Goal: Navigation & Orientation: Find specific page/section

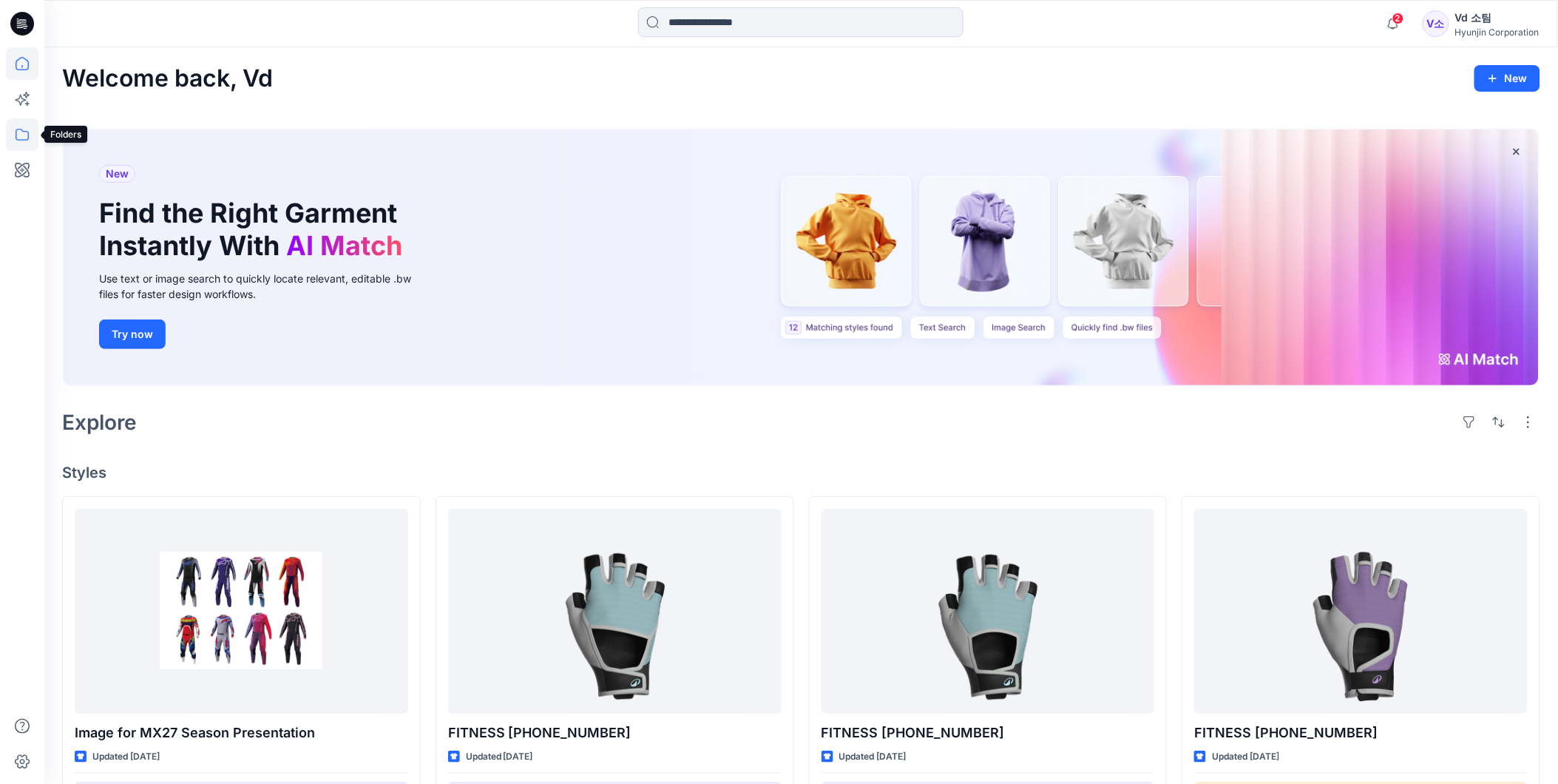
click at [33, 142] on icon at bounding box center [21, 135] width 33 height 33
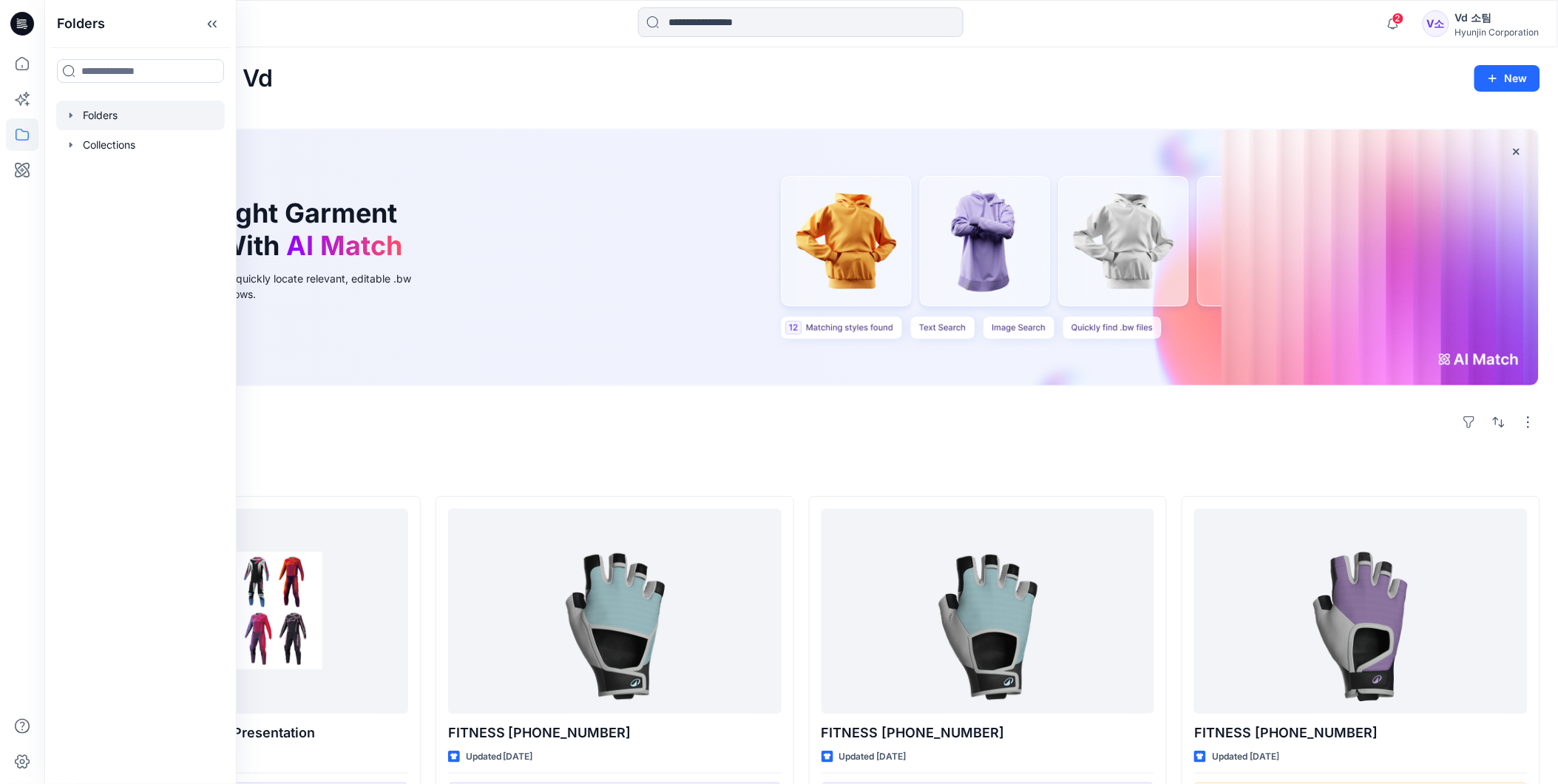
click at [106, 111] on div at bounding box center [140, 116] width 168 height 30
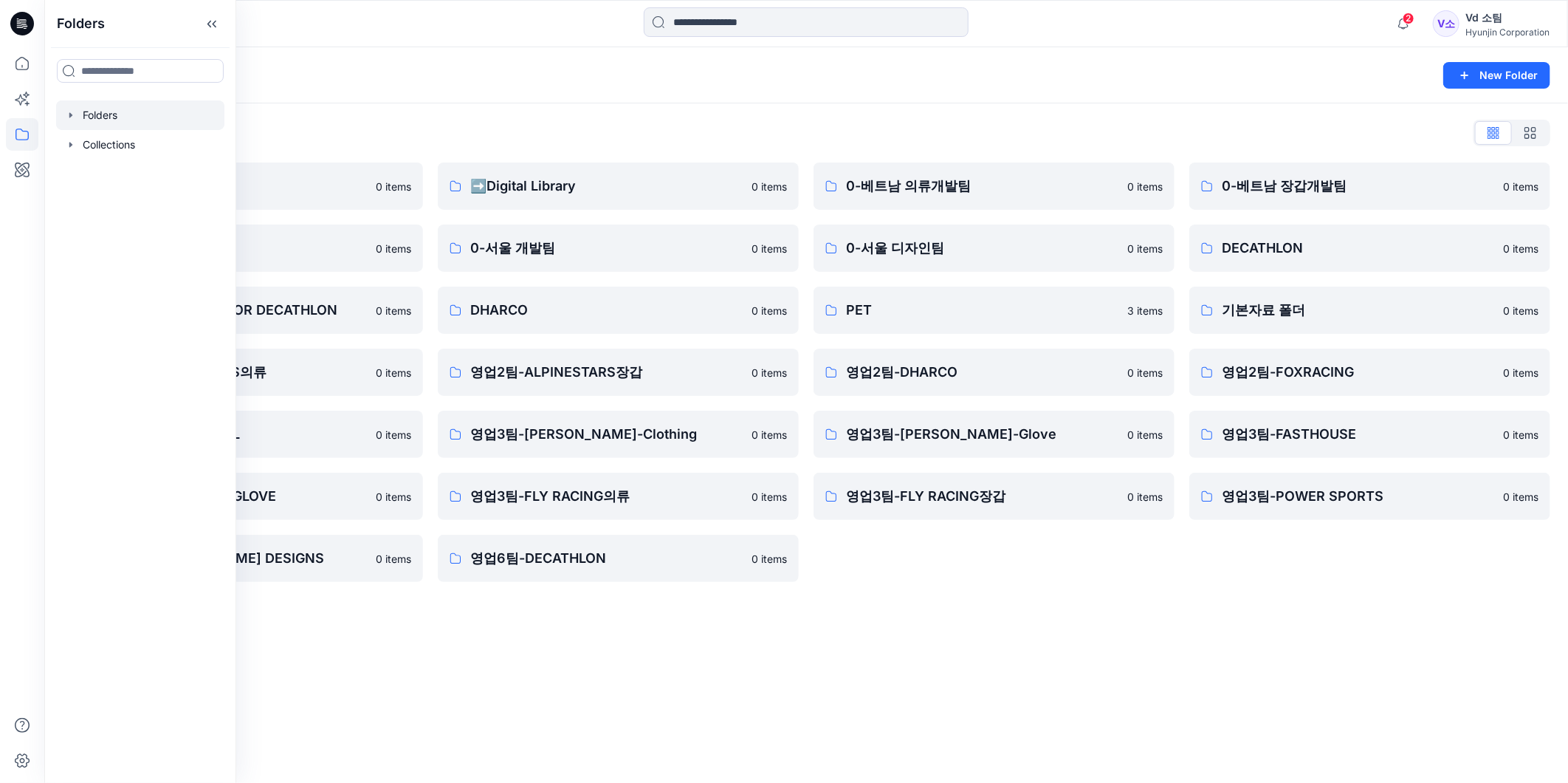
click at [909, 603] on div "Folders New Folder Folders List ♻️Project 0 items 0-본사VD 0 items DESIGN PROPOSA…" at bounding box center [805, 415] width 1523 height 735
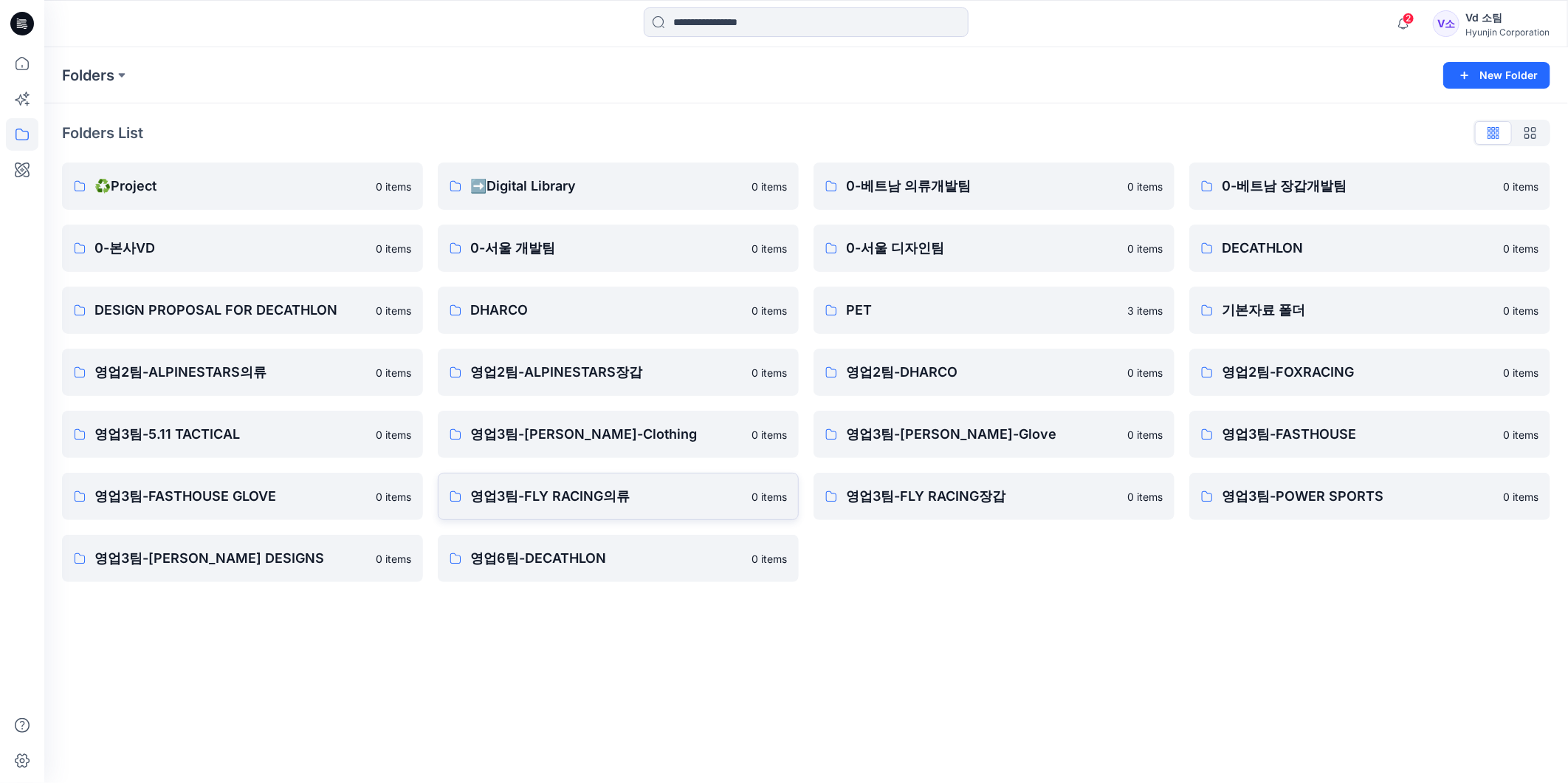
click at [569, 496] on p "영업3팀-FLY RACING의류" at bounding box center [606, 496] width 272 height 21
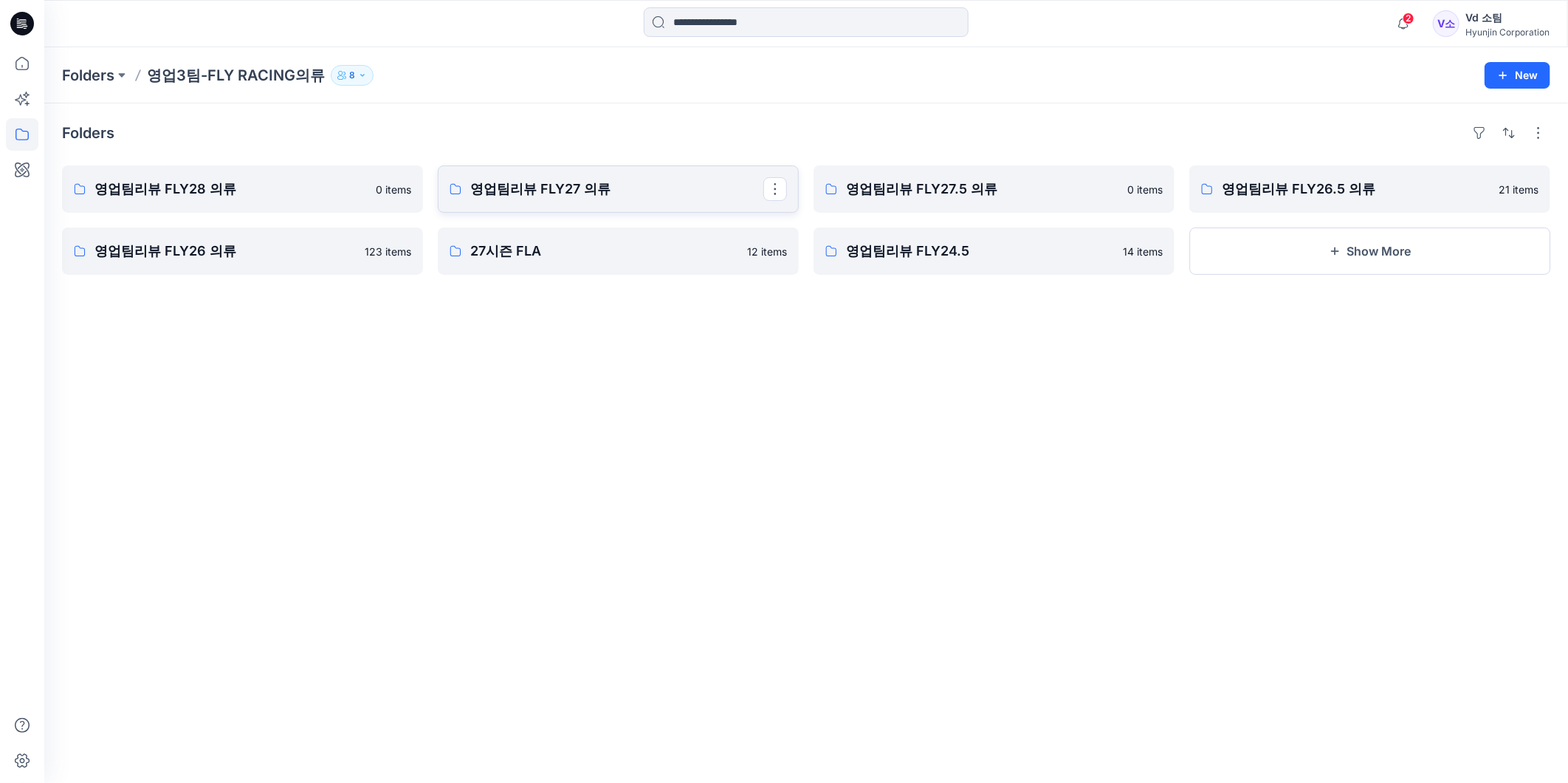
click at [444, 175] on link "영업팀리뷰 FLY27 의류" at bounding box center [617, 189] width 361 height 48
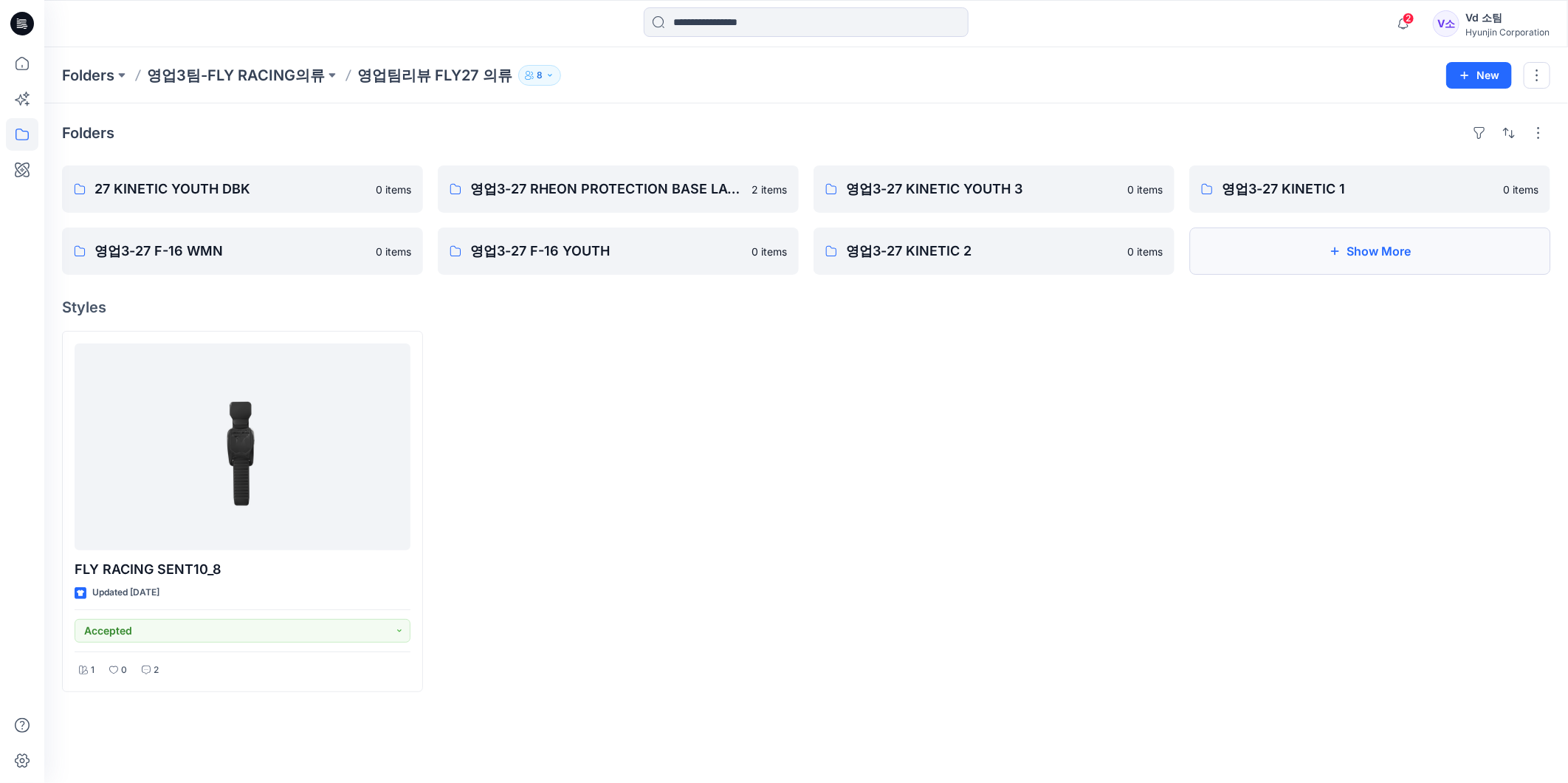
click at [1277, 240] on button "Show More" at bounding box center [1369, 251] width 361 height 48
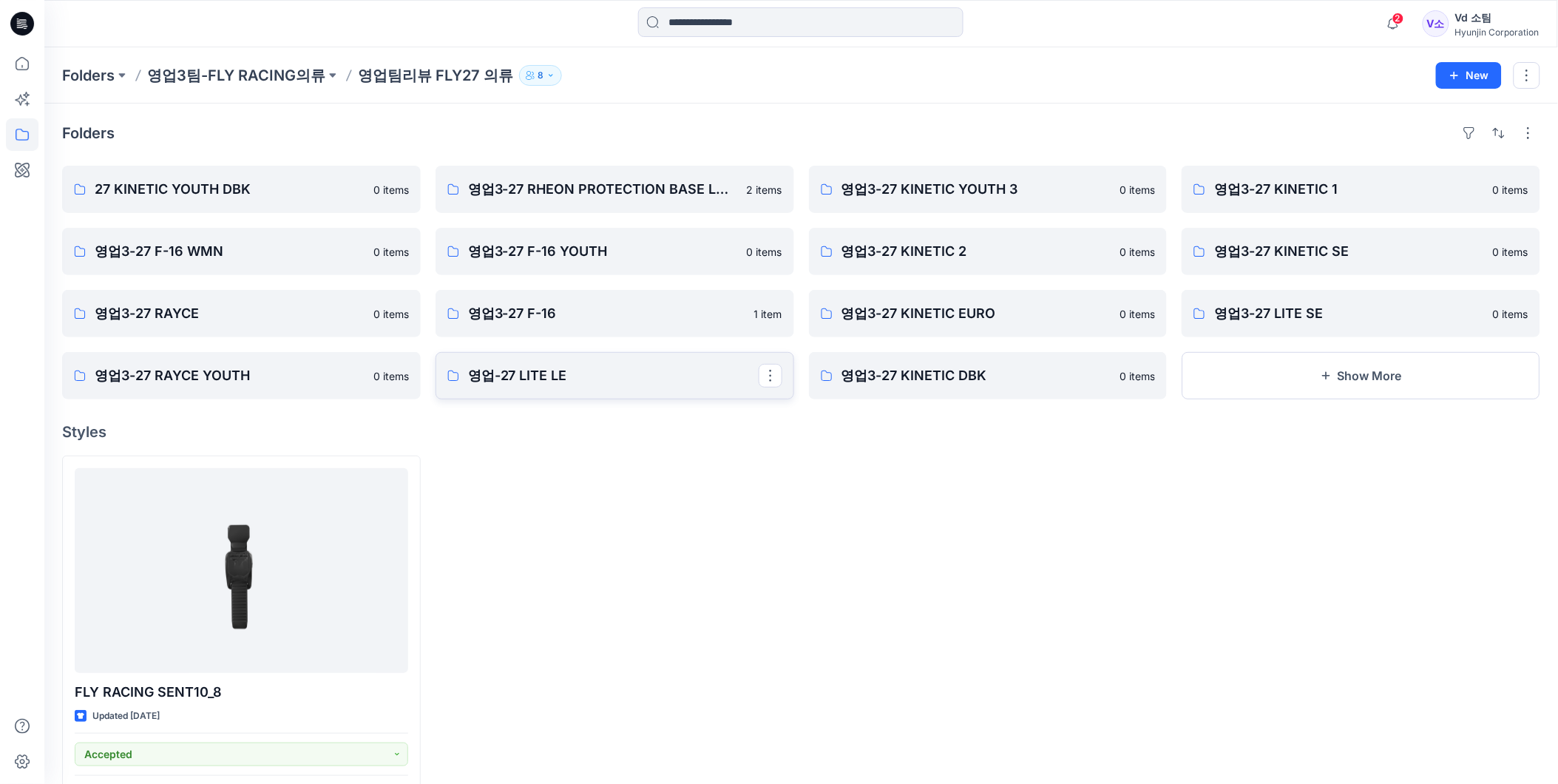
click at [622, 382] on p "영업-27 LITE LE" at bounding box center [613, 376] width 291 height 21
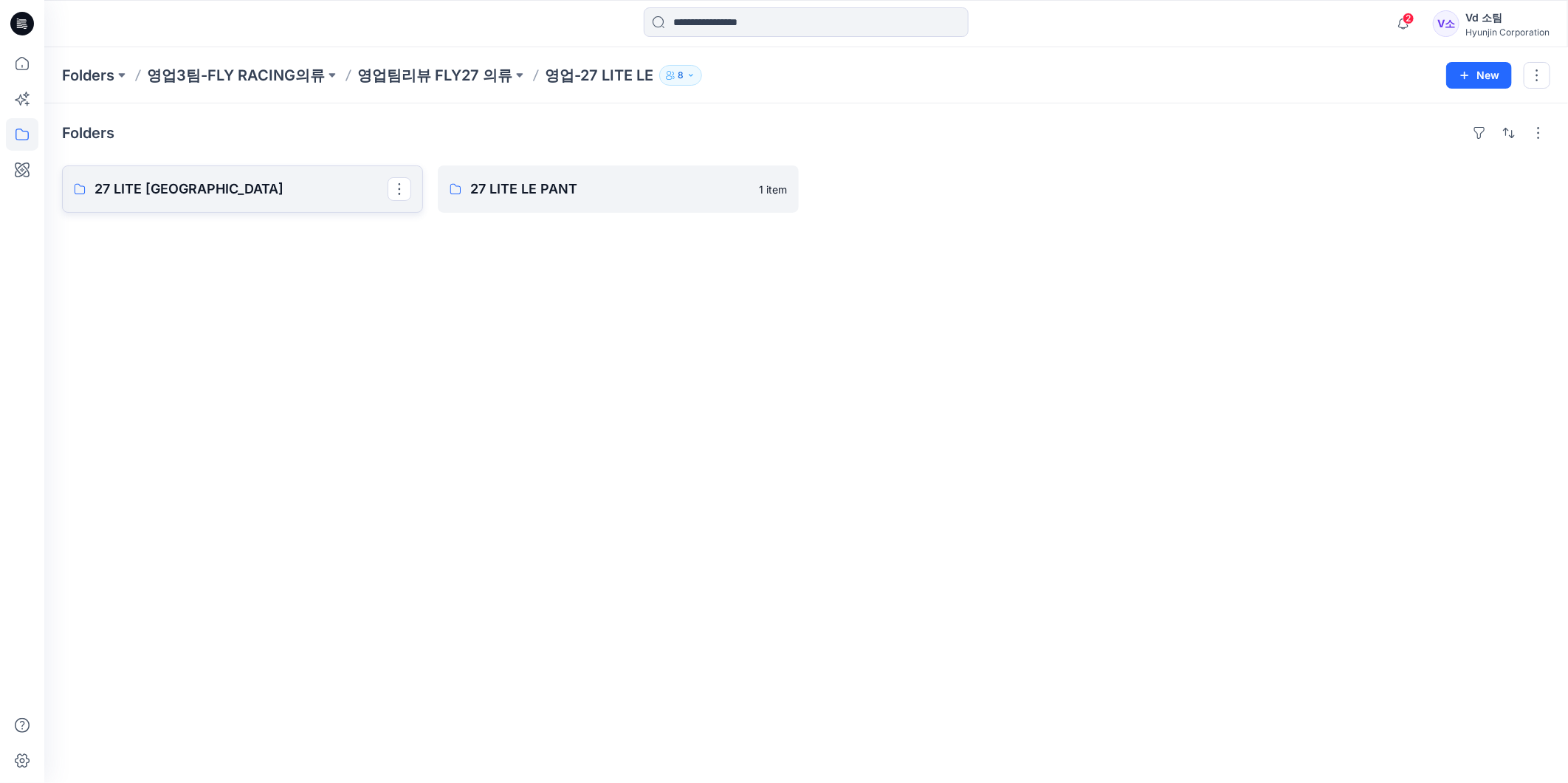
click at [252, 190] on p "27 LITE [GEOGRAPHIC_DATA]" at bounding box center [241, 189] width 293 height 21
click at [439, 87] on div "Folders 영업3팀-FLY RACING의류 영업팀리뷰 FLY27 의류 영업-27 LITE LE 8 New" at bounding box center [805, 76] width 1523 height 56
click at [452, 77] on p "영업팀리뷰 FLY27 의류" at bounding box center [435, 76] width 155 height 21
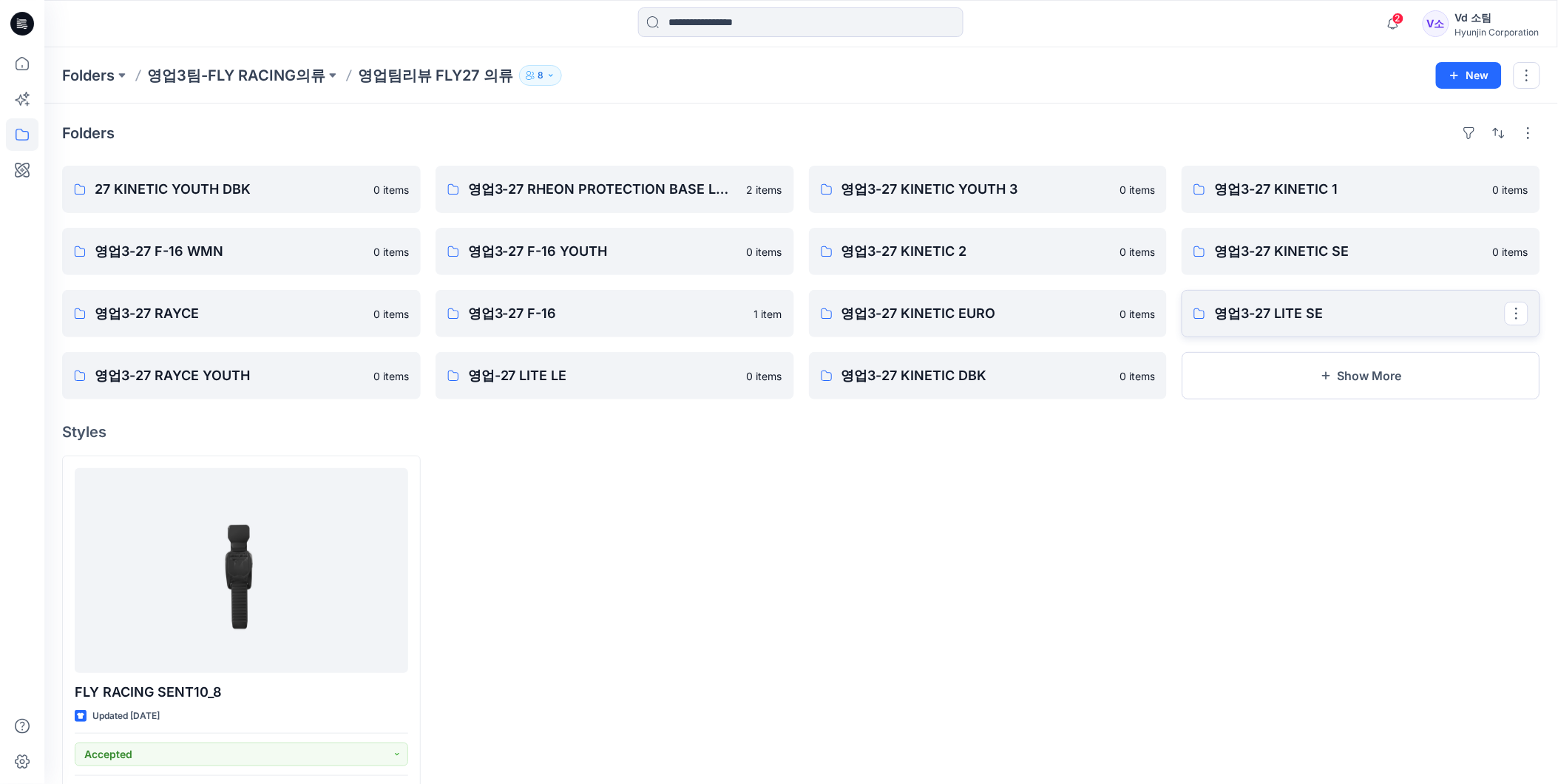
click at [1330, 306] on p "영업3-27 LITE SE" at bounding box center [1359, 313] width 291 height 21
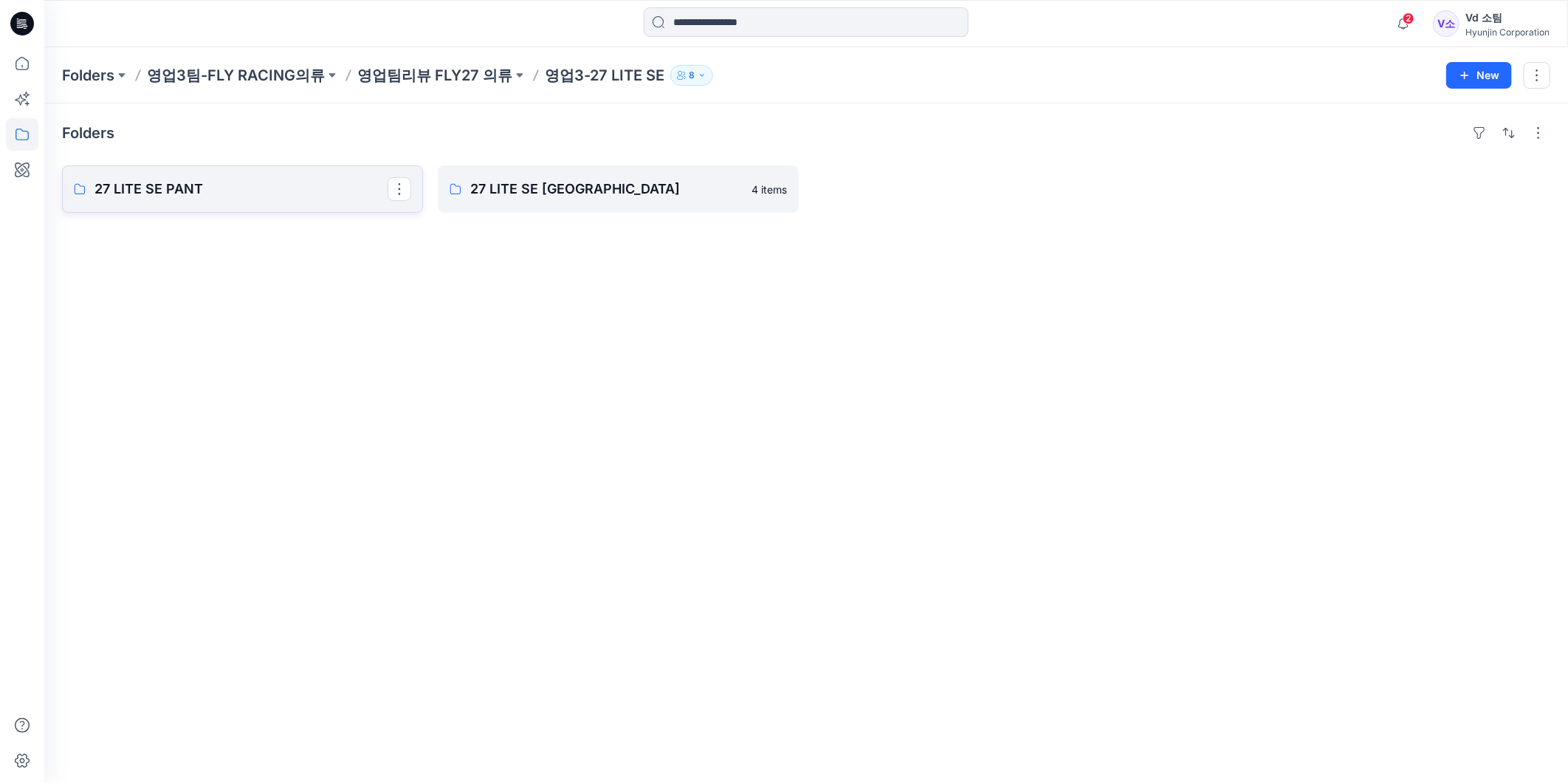
click at [278, 210] on link "27 LITE SE PANT" at bounding box center [242, 189] width 361 height 48
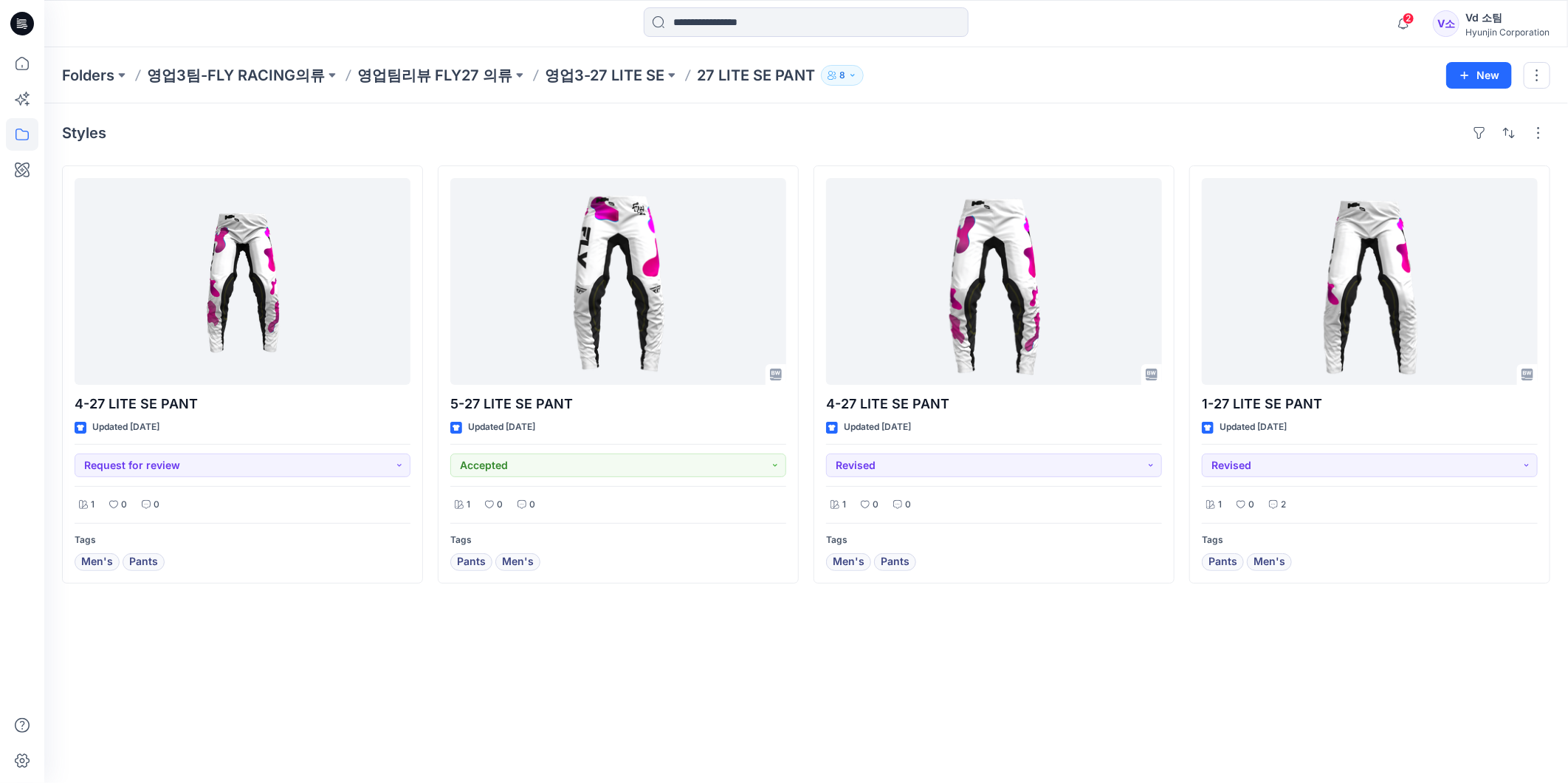
click at [835, 748] on div "Styles 4-27 LITE SE PANT Updated [DATE] Request for review 1 0 0 Tags Men's Pan…" at bounding box center [805, 443] width 1523 height 679
click at [20, 133] on icon at bounding box center [21, 134] width 33 height 33
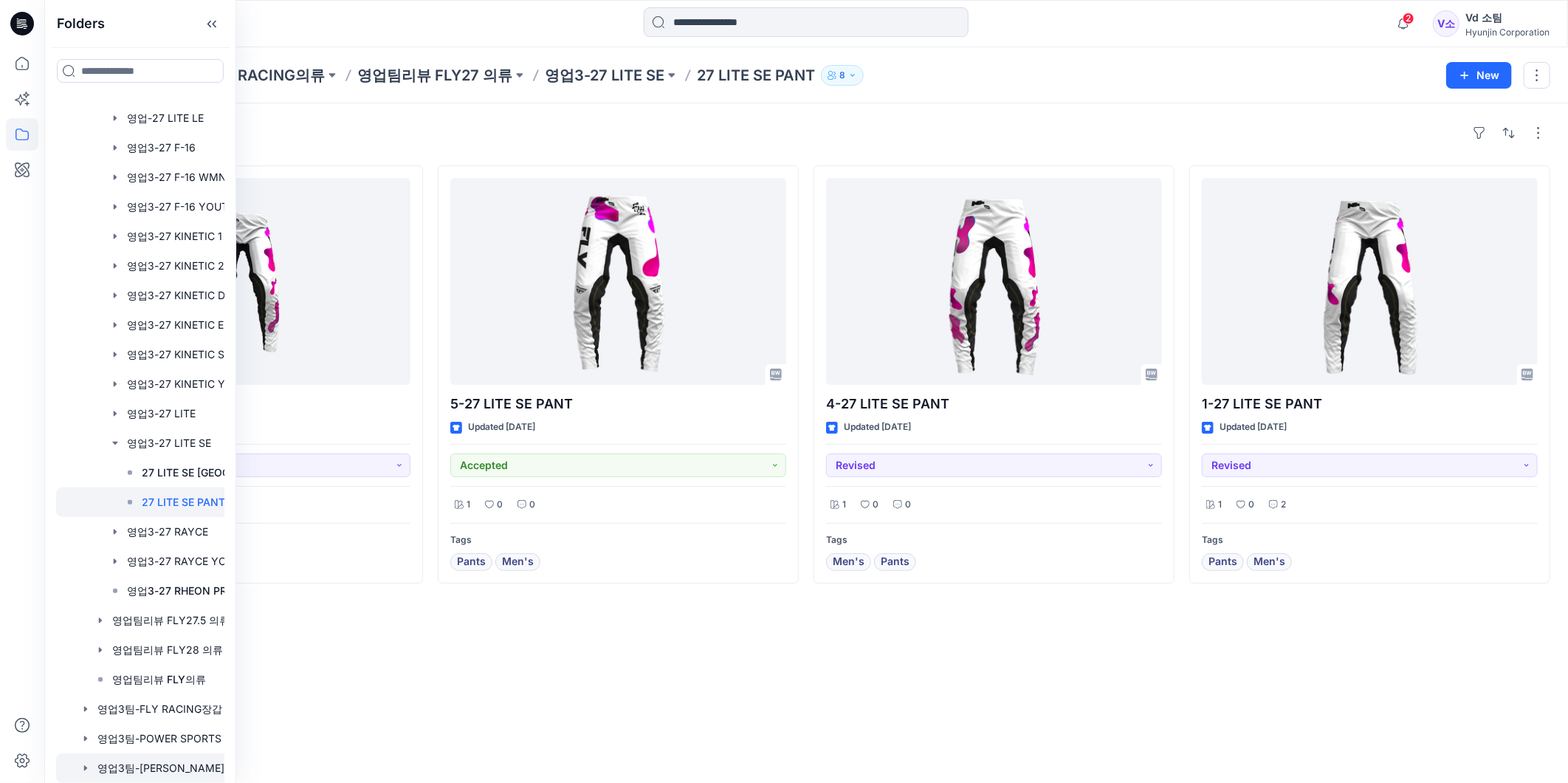
scroll to position [1060, 0]
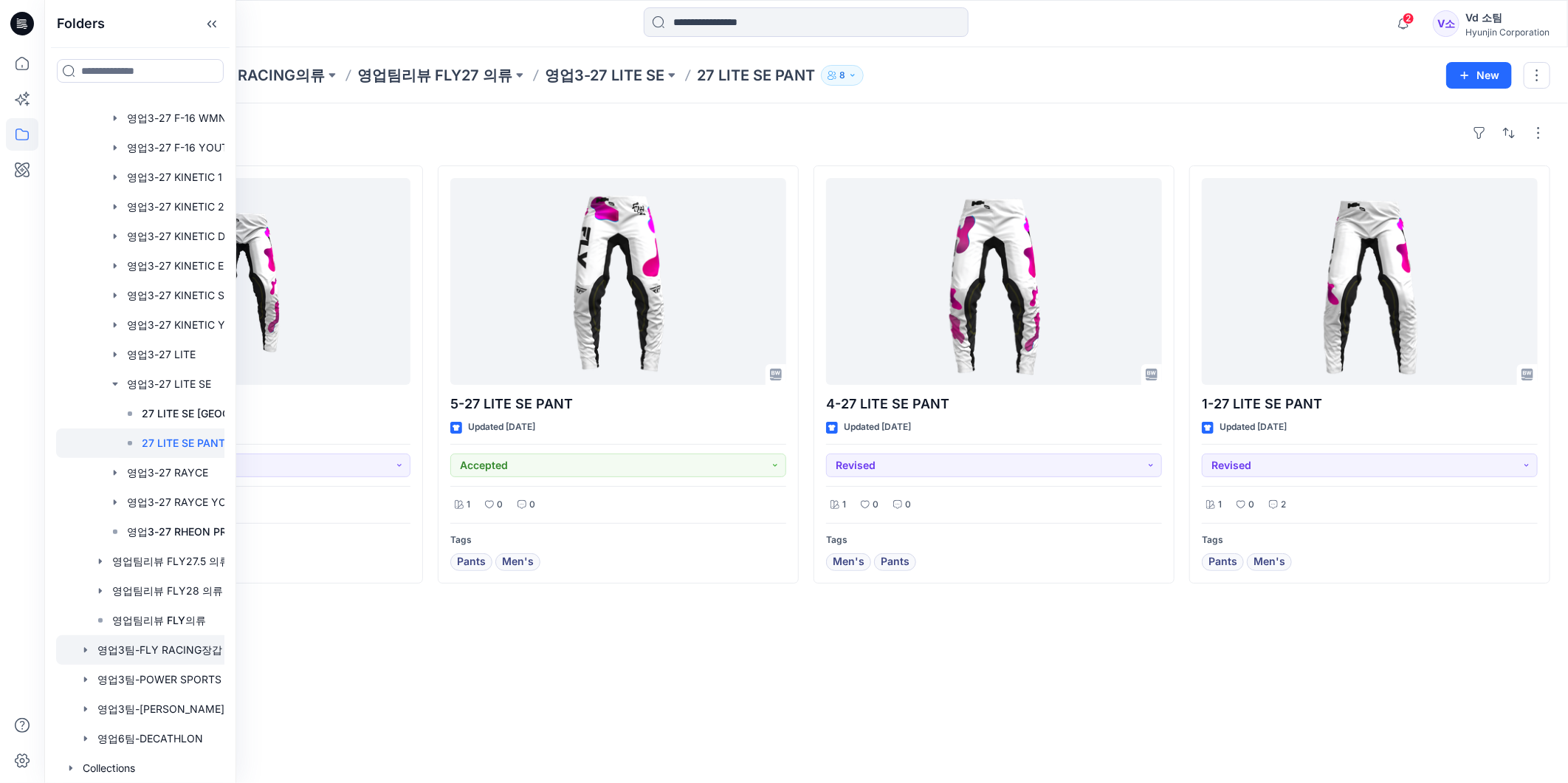
click at [164, 653] on div at bounding box center [181, 650] width 251 height 30
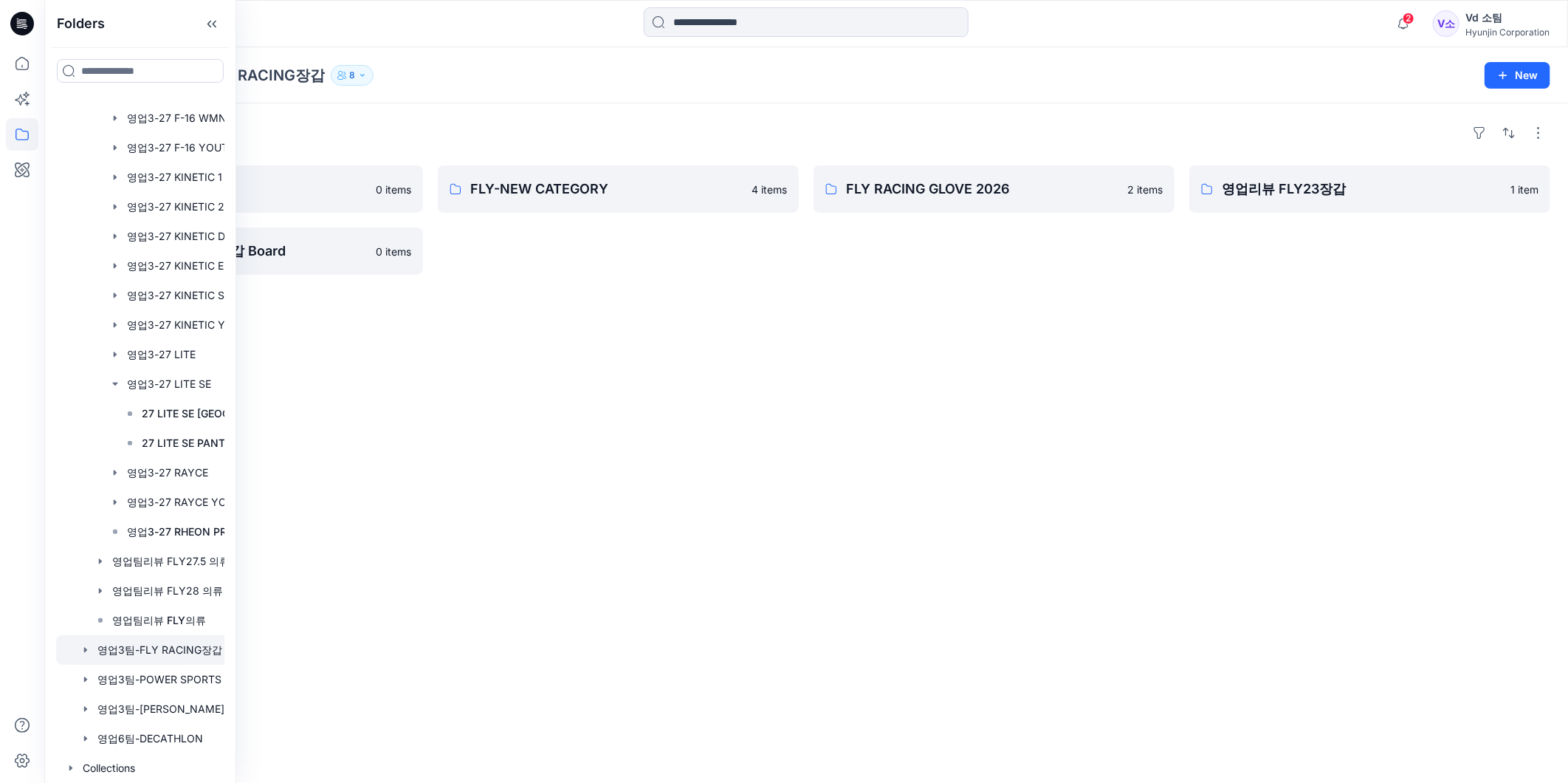
click at [780, 416] on div "Folders 영업리뷰 FLY27장갑 0 items 3-리뷰 FLY RACING장갑 Board 0 items FLY-NEW CATEGORY 4…" at bounding box center [805, 443] width 1523 height 679
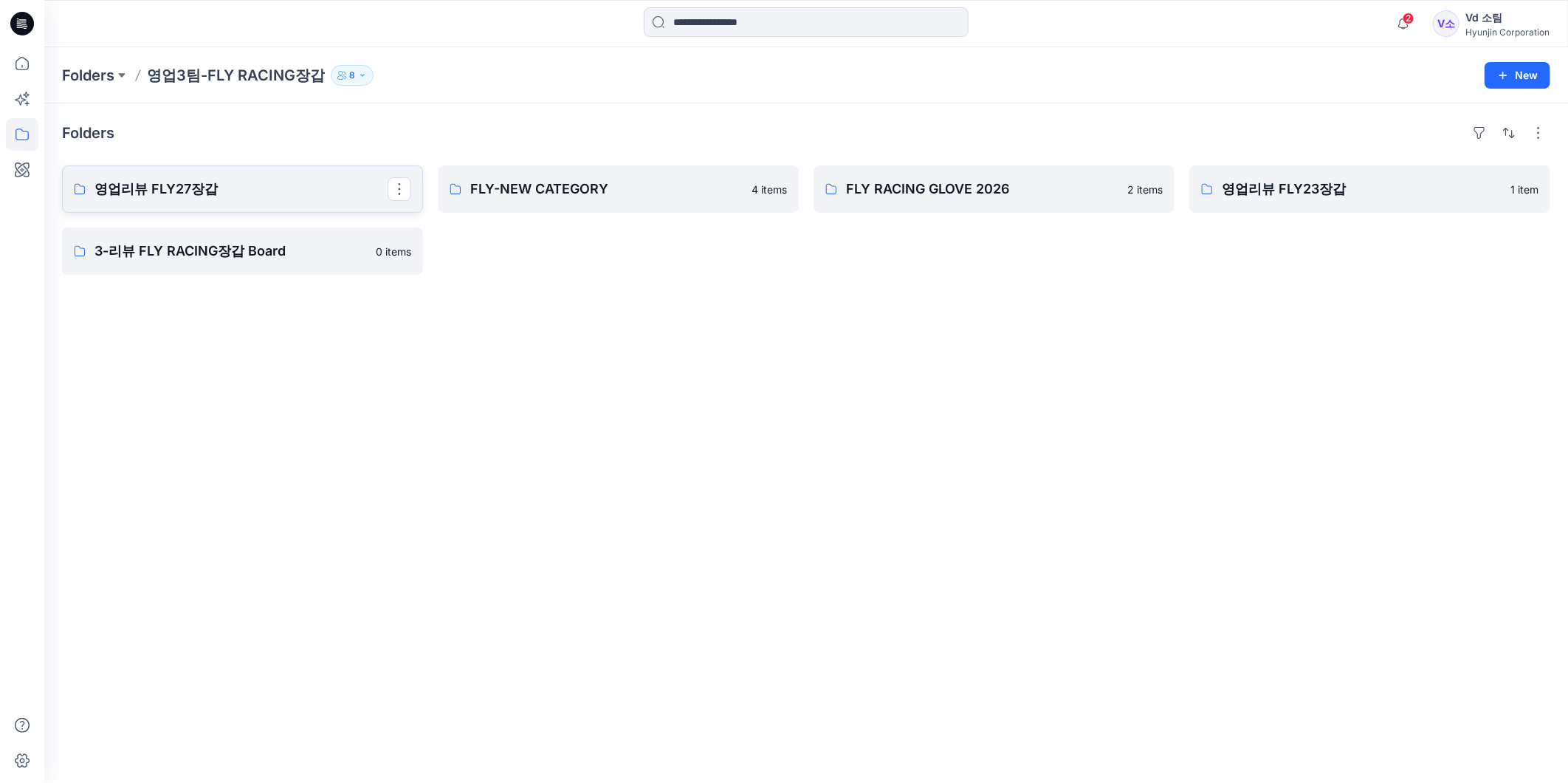
click at [193, 188] on p "영업리뷰 FLY27장갑" at bounding box center [241, 189] width 293 height 21
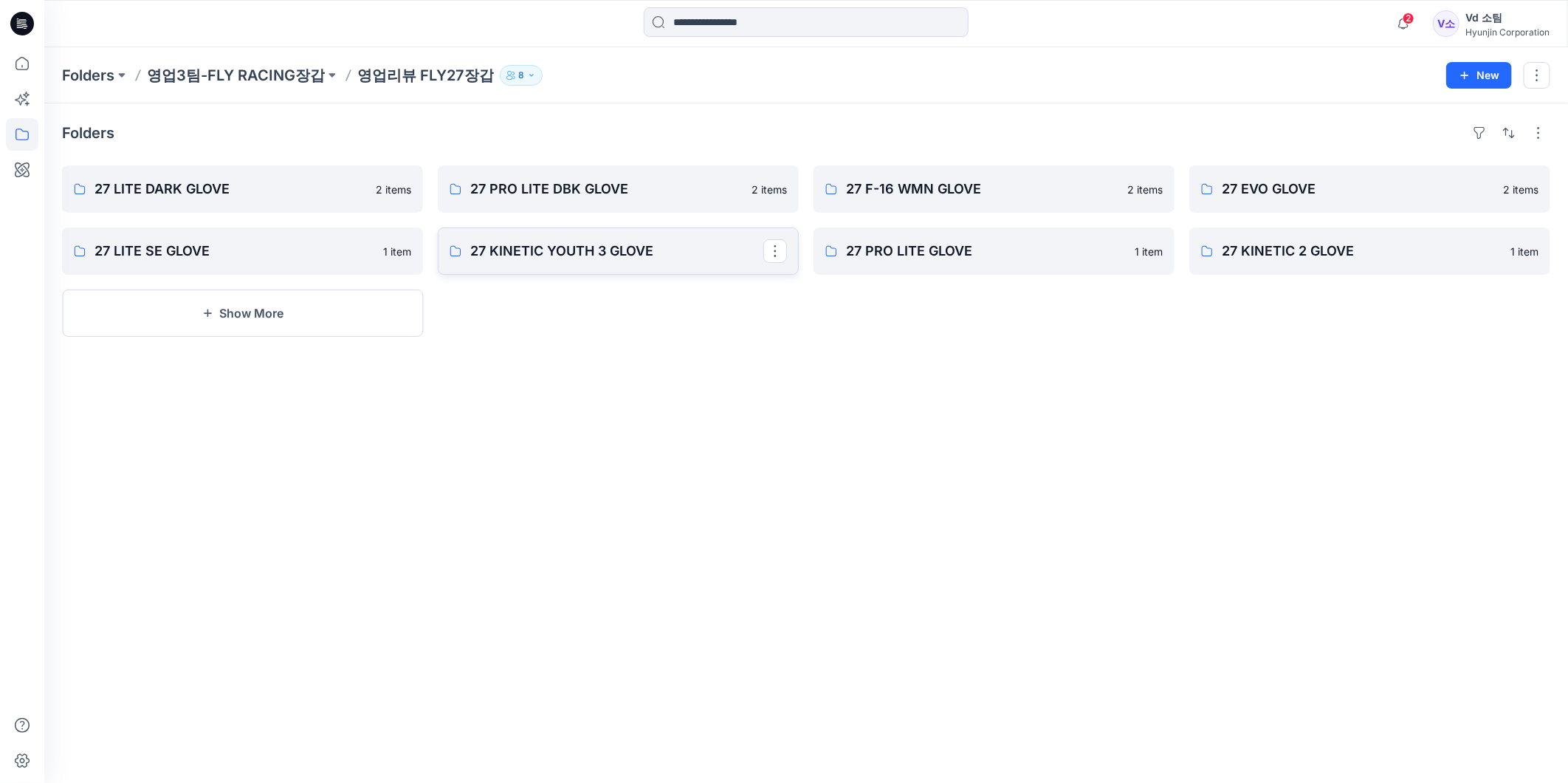
click at [527, 245] on p "27 KINETIC YOUTH 3 GLOVE" at bounding box center [617, 251] width 293 height 21
click at [927, 247] on p "27 PRO LITE GLOVE" at bounding box center [992, 251] width 293 height 21
click at [202, 177] on link "27 LITE DARK GLOVE" at bounding box center [242, 189] width 361 height 48
